Goal: Task Accomplishment & Management: Check status

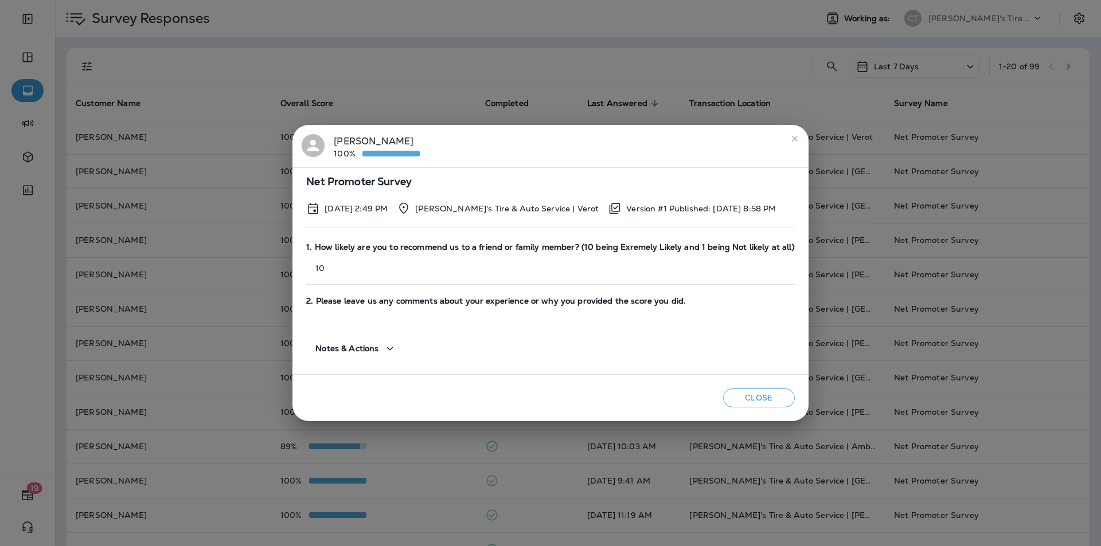
click at [753, 396] on button "Close" at bounding box center [759, 398] width 72 height 19
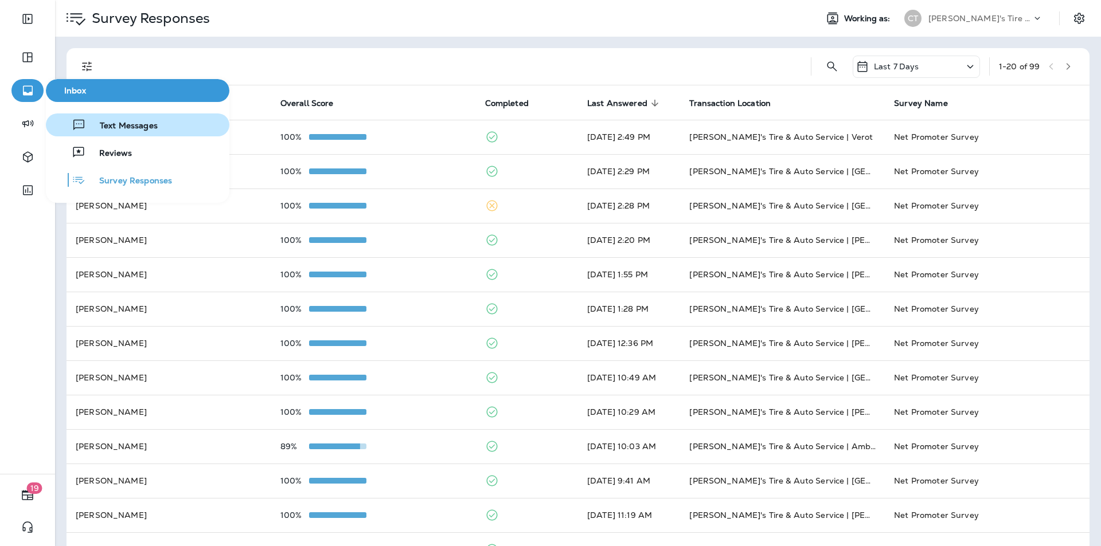
click at [123, 123] on span "Text Messages" at bounding box center [122, 126] width 72 height 11
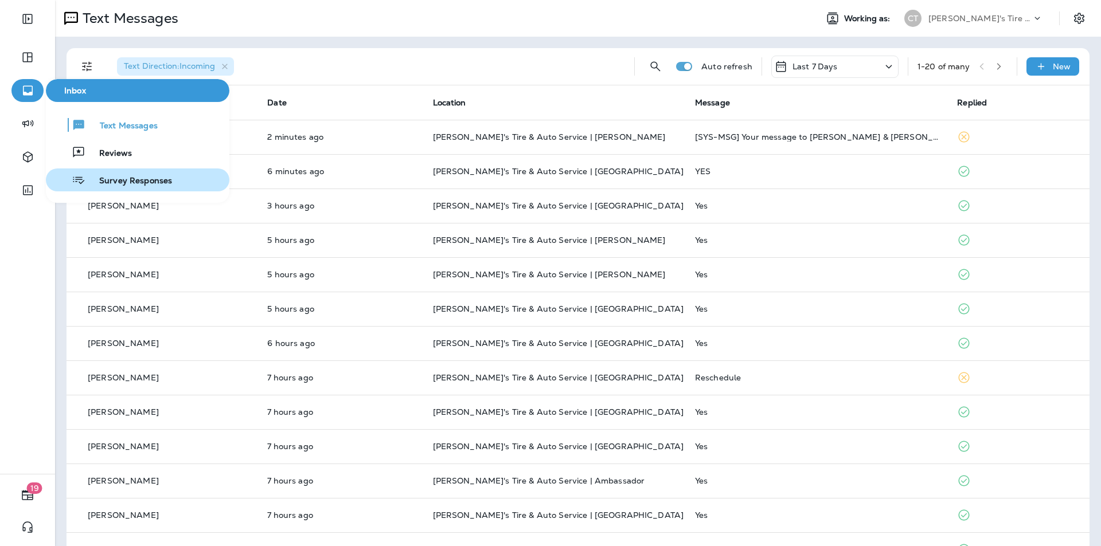
click at [121, 176] on span "Survey Responses" at bounding box center [128, 181] width 87 height 11
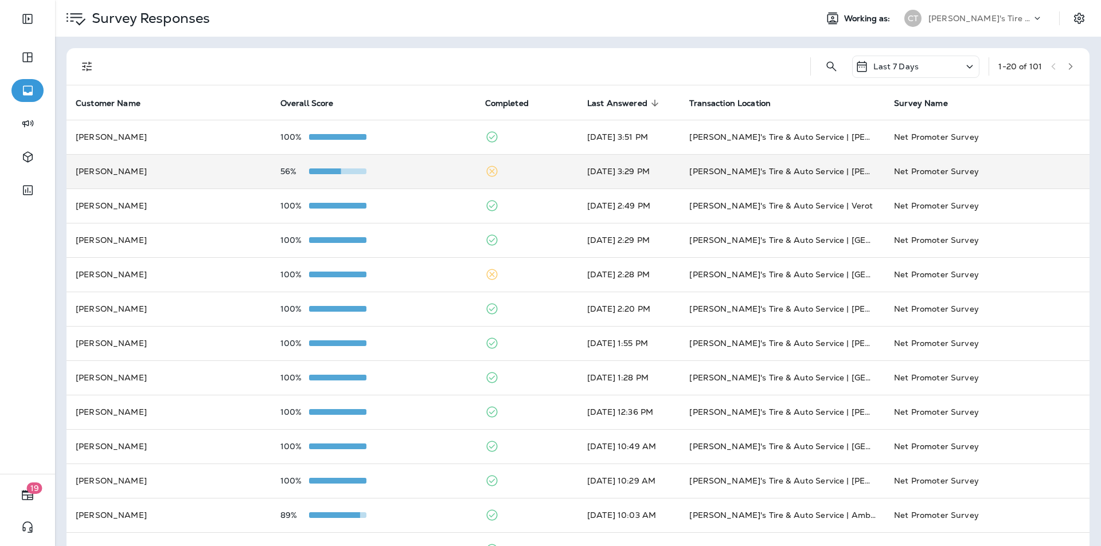
click at [398, 167] on div "56%" at bounding box center [373, 171] width 186 height 9
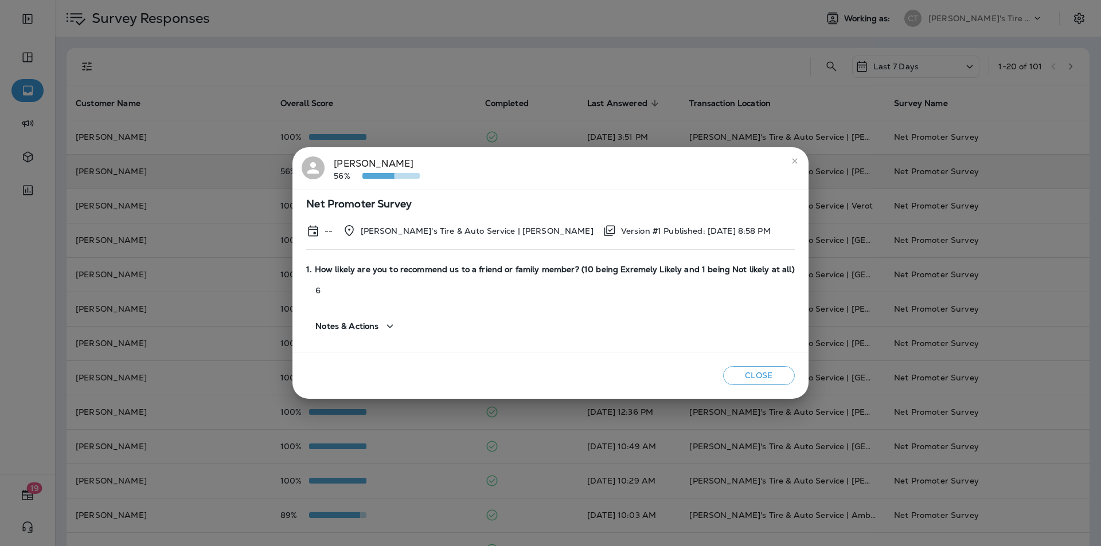
click at [355, 163] on div "[PERSON_NAME] 56%" at bounding box center [377, 168] width 86 height 24
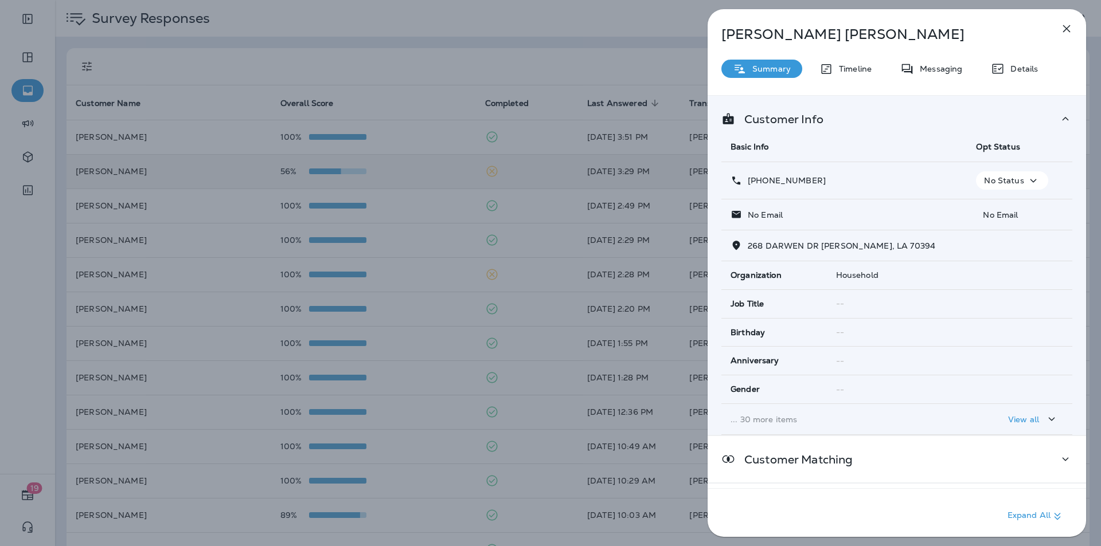
click at [1069, 28] on icon "button" at bounding box center [1066, 29] width 14 height 14
